Goal: Task Accomplishment & Management: Manage account settings

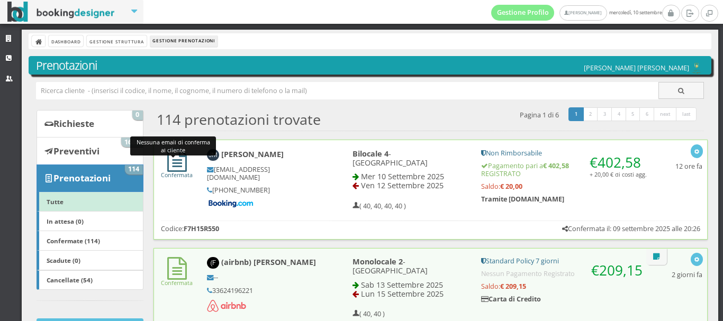
click at [180, 168] on icon at bounding box center [177, 160] width 20 height 23
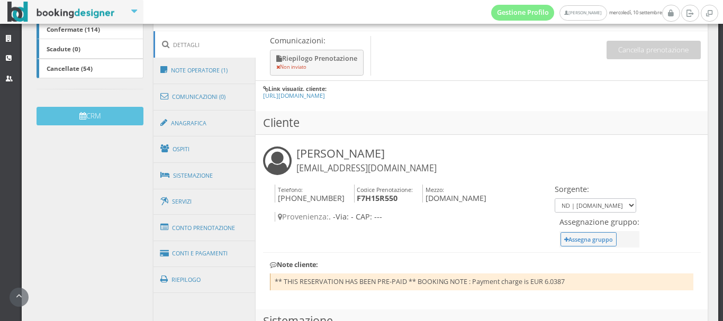
scroll to position [258, 0]
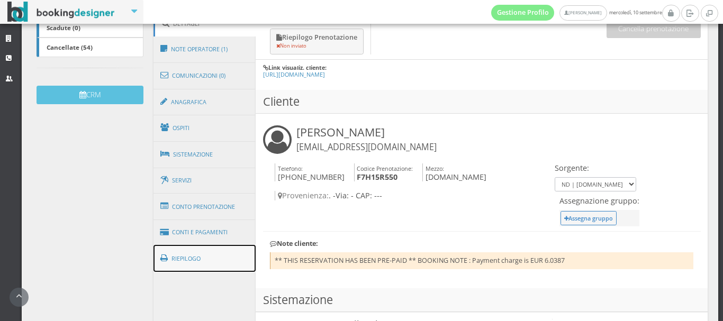
click at [171, 256] on link "Riepilogo" at bounding box center [204, 259] width 103 height 28
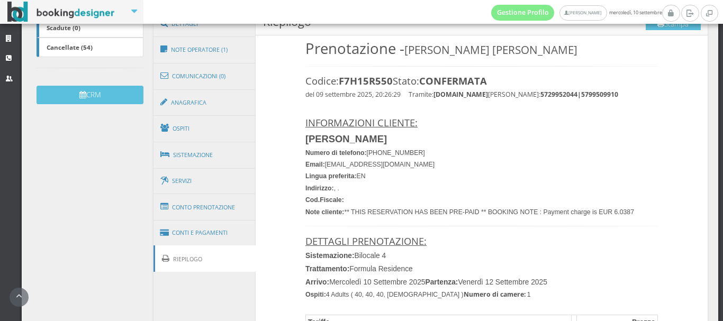
click at [185, 258] on link "Riepilogo" at bounding box center [204, 259] width 103 height 27
click at [657, 24] on button "Stampa" at bounding box center [673, 23] width 55 height 16
